Goal: Find contact information: Obtain details needed to contact an individual or organization

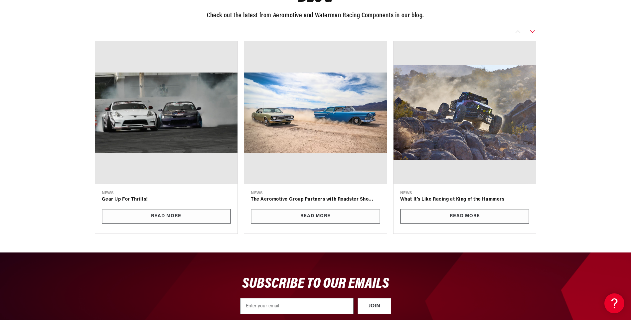
scroll to position [2096, 0]
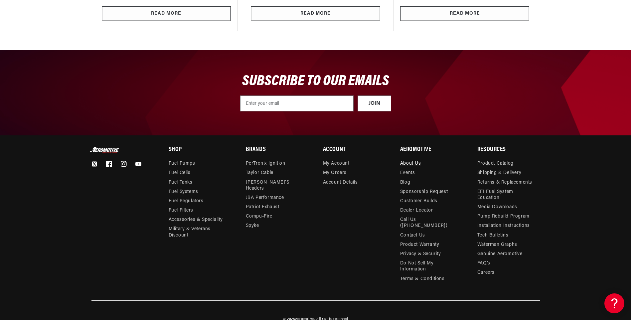
click at [414, 163] on link "About Us" at bounding box center [410, 165] width 21 height 8
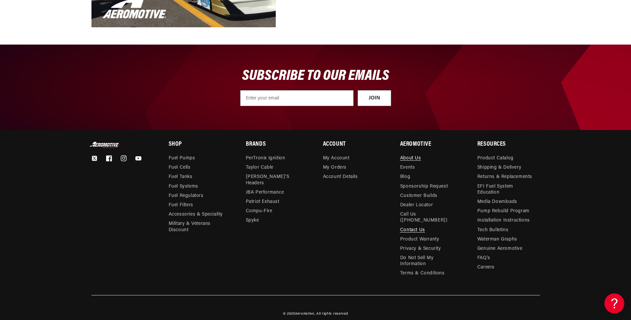
scroll to position [765, 0]
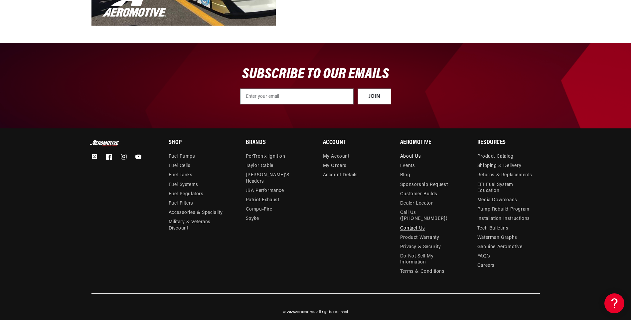
click at [411, 224] on link "Contact Us" at bounding box center [412, 228] width 25 height 9
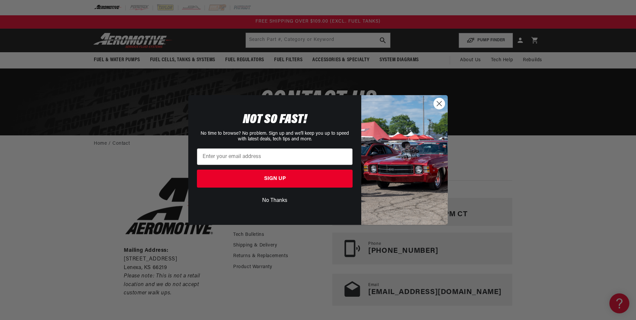
click at [440, 106] on circle "Close dialog" at bounding box center [439, 103] width 11 height 11
